Goal: Information Seeking & Learning: Learn about a topic

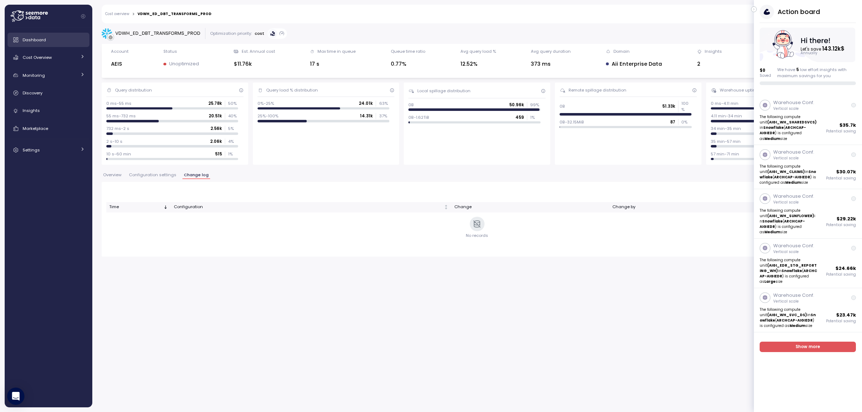
click at [49, 38] on div "Dashboard" at bounding box center [54, 39] width 62 height 7
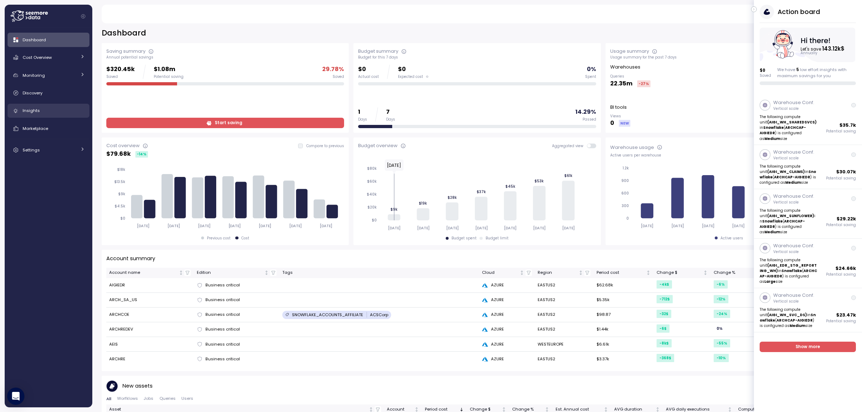
click at [38, 110] on span "Insights" at bounding box center [31, 111] width 17 height 6
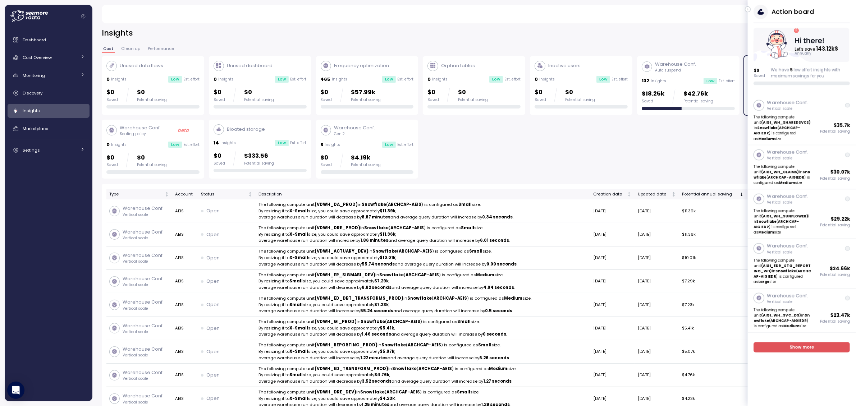
click at [748, 9] on icon "button" at bounding box center [747, 9] width 3 height 9
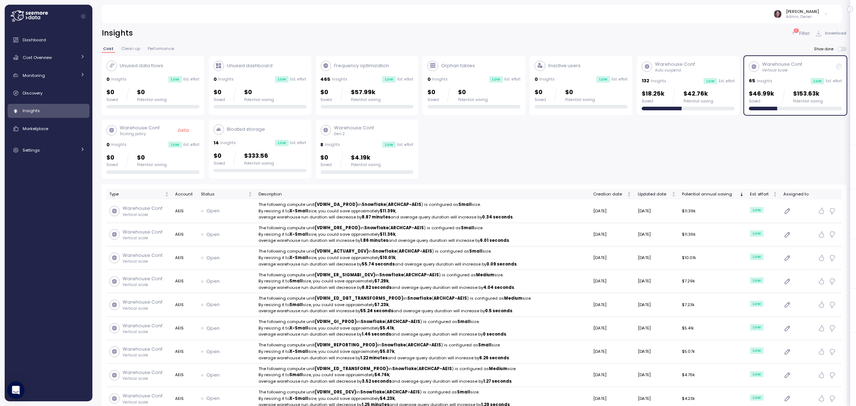
click at [800, 34] on p "Filter" at bounding box center [804, 33] width 11 height 7
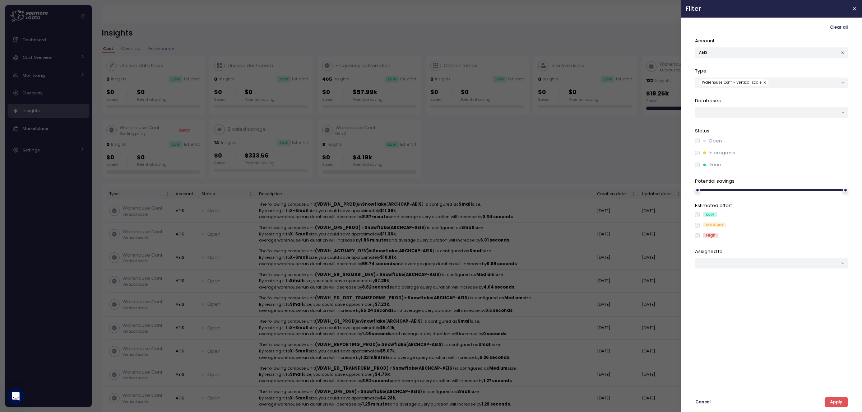
click at [802, 31] on div "Clear all" at bounding box center [771, 27] width 153 height 10
click at [762, 79] on button "button" at bounding box center [765, 82] width 7 height 6
click at [834, 406] on span "Apply" at bounding box center [836, 403] width 12 height 10
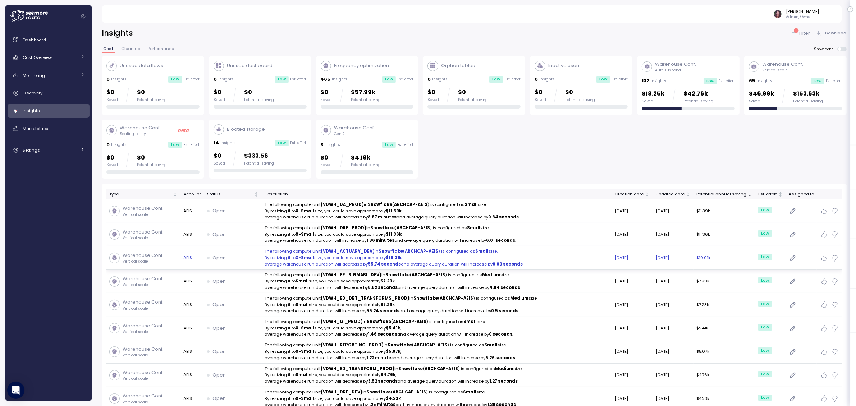
drag, startPoint x: 402, startPoint y: 259, endPoint x: 299, endPoint y: 253, distance: 102.6
click at [299, 253] on p "The following compute unit (VDWH_ACTUARY_DEV) in Snowflake ( ARCHCAP-AEIS ) is …" at bounding box center [436, 251] width 345 height 6
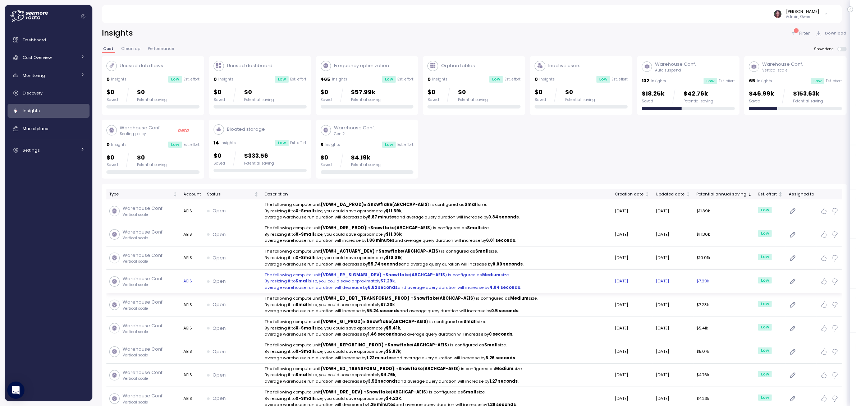
click at [338, 282] on p "By resizing it to Small size, you could save approximately $7.29k ," at bounding box center [436, 281] width 345 height 6
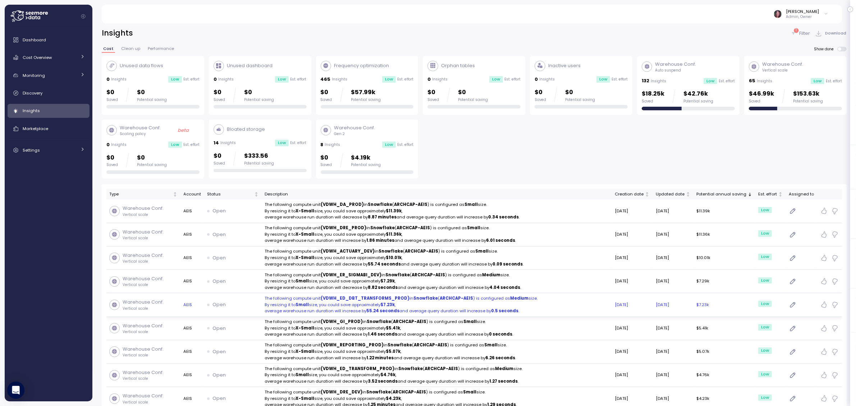
drag, startPoint x: 372, startPoint y: 309, endPoint x: 313, endPoint y: 305, distance: 59.1
click at [313, 305] on p "By resizing it to Small size, you could save approximately $7.23k ," at bounding box center [436, 305] width 345 height 6
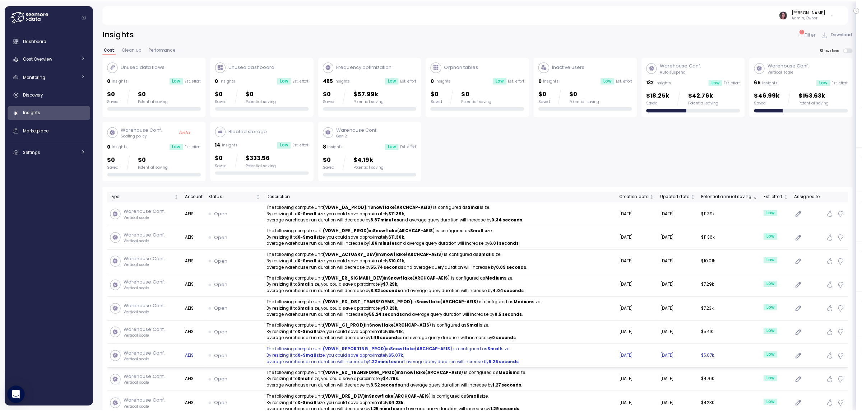
scroll to position [60, 0]
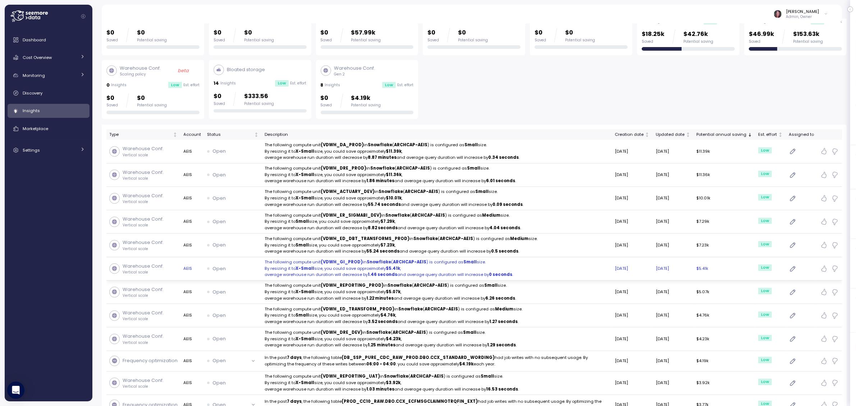
drag, startPoint x: 301, startPoint y: 266, endPoint x: 291, endPoint y: 264, distance: 9.8
click at [291, 264] on p "The following compute unit (VDWH_GI_PROD) in Snowflake ( ARCHCAP-AEIS ) is conf…" at bounding box center [436, 262] width 345 height 6
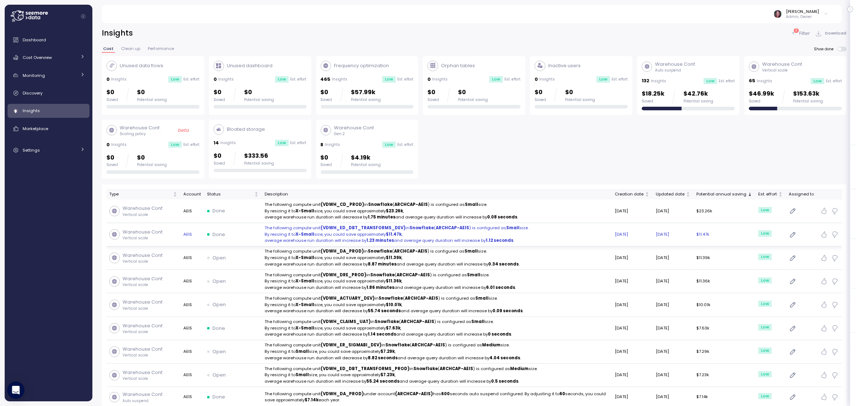
click at [425, 230] on strong "Snowflake" at bounding box center [421, 228] width 24 height 6
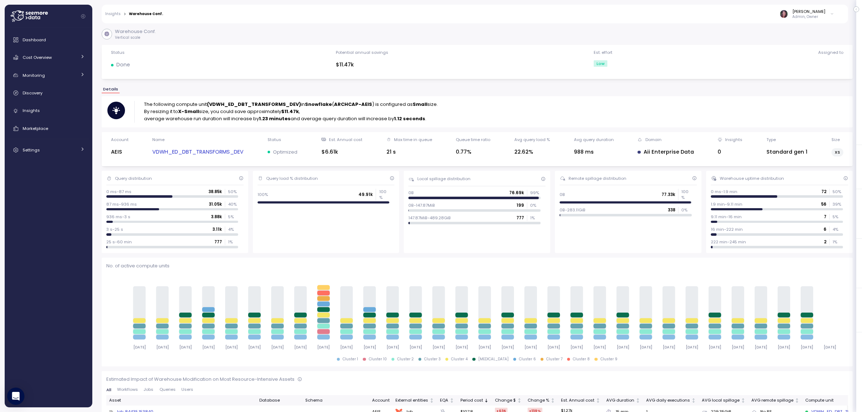
click at [222, 153] on link "VDWH_ED_DBT_TRANSFORMS_DEV" at bounding box center [197, 152] width 91 height 8
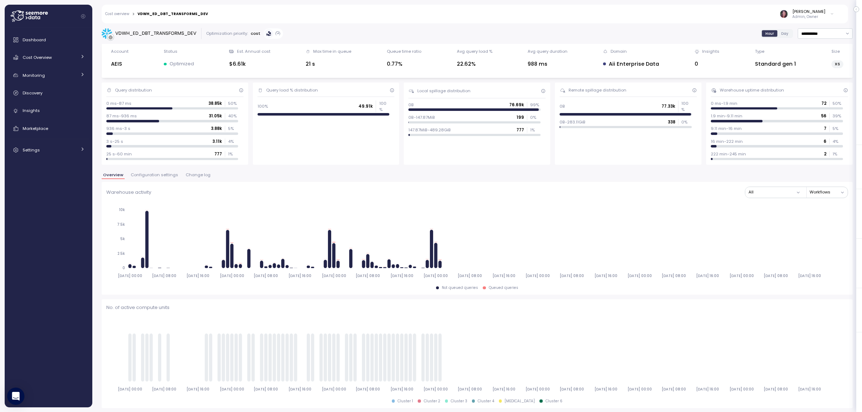
click at [191, 174] on span "Change log" at bounding box center [198, 175] width 25 height 4
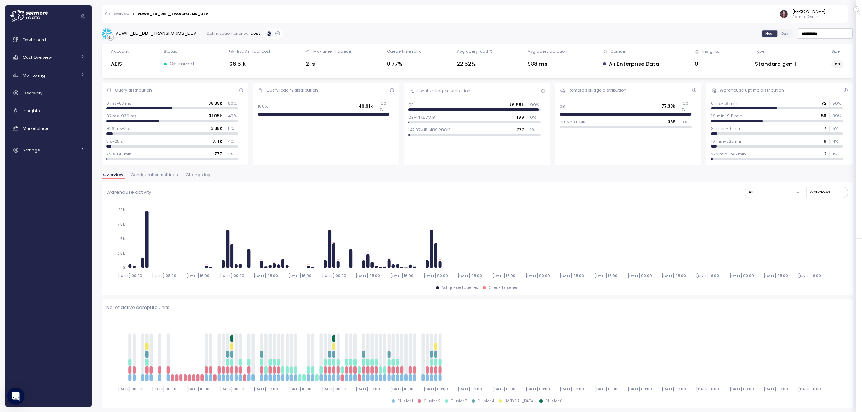
click at [196, 175] on span "Change log" at bounding box center [198, 175] width 25 height 4
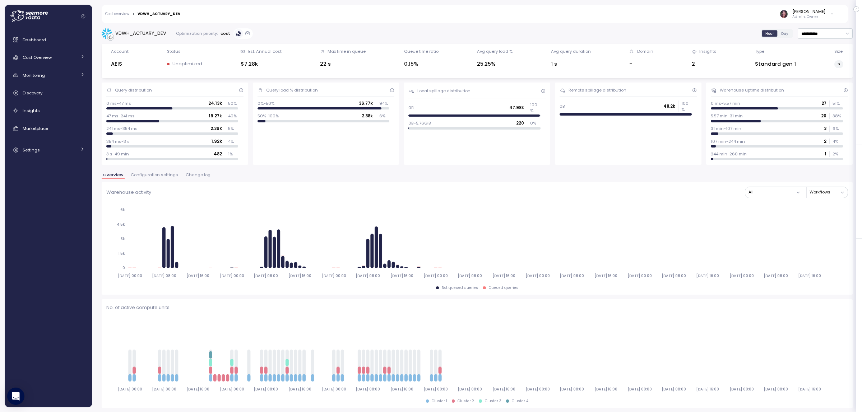
click at [202, 175] on span "Change log" at bounding box center [198, 175] width 25 height 4
click at [194, 177] on span "Change log" at bounding box center [198, 175] width 25 height 4
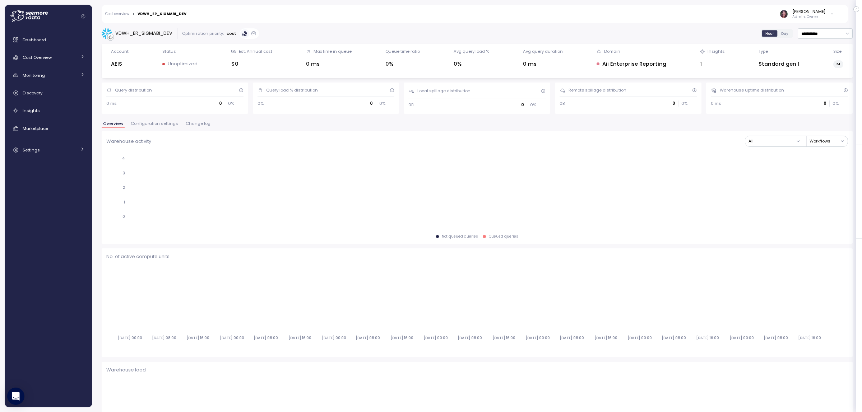
click at [191, 105] on div "0 ms 0 0 %" at bounding box center [172, 104] width 132 height 6
click at [198, 125] on span "Change log" at bounding box center [198, 124] width 25 height 4
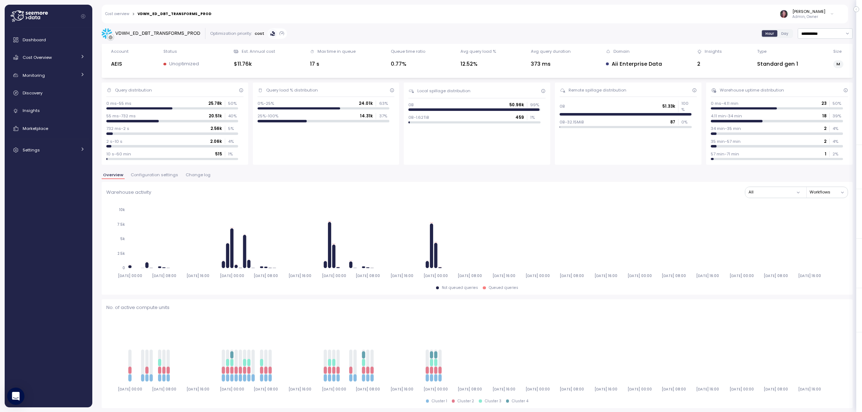
click at [196, 178] on button "Change log" at bounding box center [198, 176] width 28 height 6
